Goal: Task Accomplishment & Management: Manage account settings

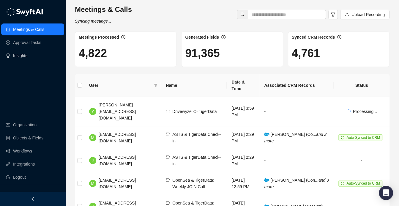
click at [26, 58] on link "Insights" at bounding box center [20, 56] width 14 height 12
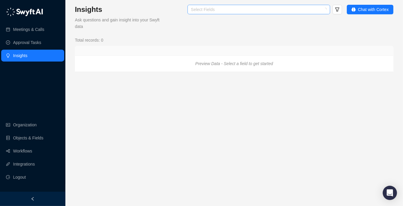
click at [270, 11] on div at bounding box center [256, 9] width 134 height 4
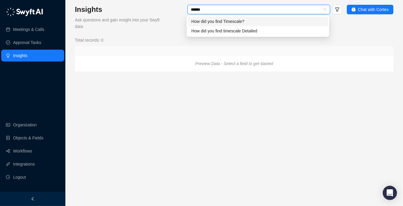
type input "*******"
click at [269, 30] on div "How did you find timescale Detailed" at bounding box center [257, 31] width 133 height 7
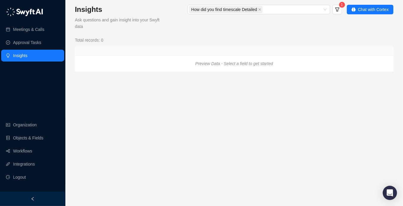
click at [345, 29] on div "How did you find timescale Detailed 1 Chat with Cortex" at bounding box center [280, 17] width 228 height 25
click at [249, 65] on icon "Preview Data - Select a field to get started" at bounding box center [234, 63] width 78 height 5
click at [18, 151] on link "Workflows" at bounding box center [22, 151] width 19 height 12
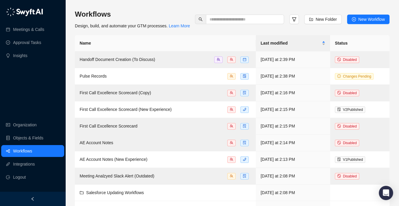
click at [37, 131] on ul "Organization Objects & Fields Workflows Integrations Logout" at bounding box center [32, 151] width 65 height 67
click at [37, 125] on link "Organization" at bounding box center [24, 125] width 23 height 12
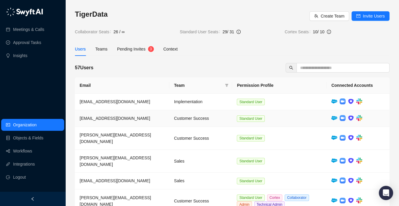
scroll to position [83, 0]
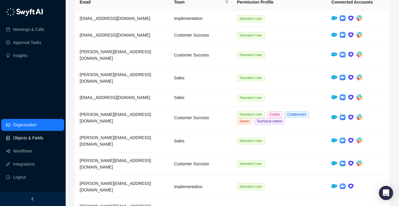
click at [43, 136] on link "Objects & Fields" at bounding box center [28, 138] width 30 height 12
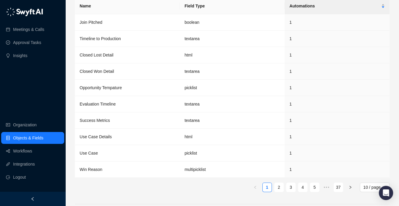
scroll to position [1745, 0]
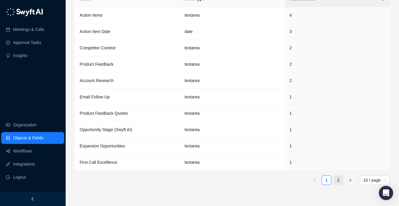
click at [334, 176] on link "2" at bounding box center [338, 180] width 9 height 9
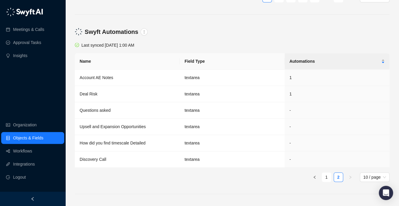
scroll to position [1679, 0]
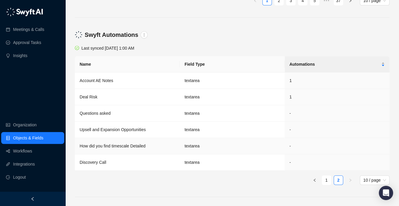
click at [264, 139] on td "textarea" at bounding box center [232, 146] width 105 height 16
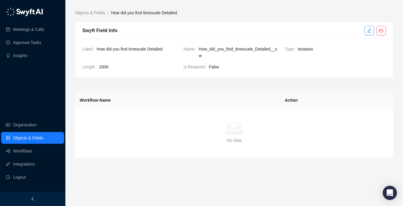
click at [367, 29] on icon "edit" at bounding box center [369, 30] width 5 height 5
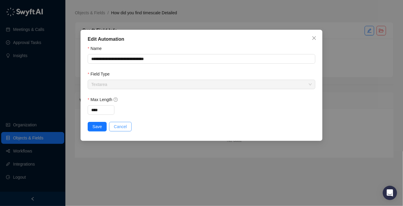
click at [125, 129] on span "Cancel" at bounding box center [120, 126] width 13 height 7
